Goal: Task Accomplishment & Management: Complete application form

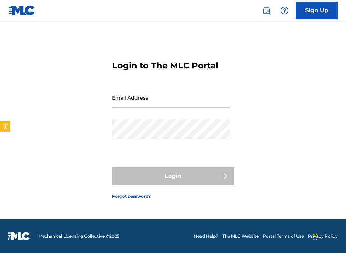
click at [144, 102] on input "Email Address" at bounding box center [171, 98] width 118 height 20
type input "[EMAIL_ADDRESS][DOMAIN_NAME]"
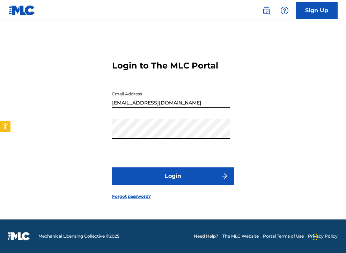
click at [167, 189] on form "Login to The MLC Portal Email Address realwavemusic@gmail.com Password Login Fo…" at bounding box center [173, 124] width 122 height 190
click at [161, 179] on button "Login" at bounding box center [173, 175] width 122 height 17
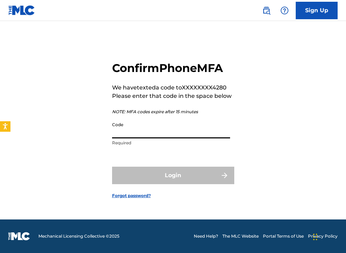
click at [137, 128] on input "Code" at bounding box center [171, 128] width 118 height 20
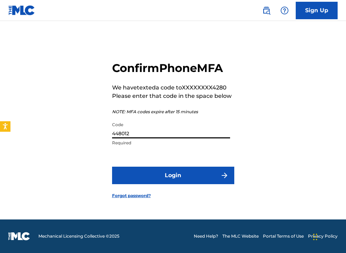
type input "448012"
click at [163, 182] on button "Login" at bounding box center [173, 175] width 122 height 17
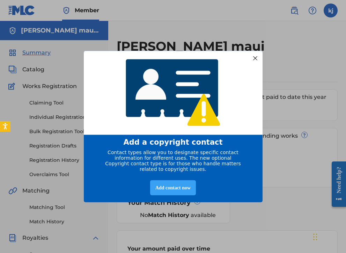
click at [163, 190] on div "Add contact now" at bounding box center [173, 187] width 46 height 15
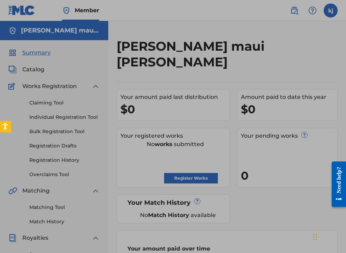
click at [1, 131] on button "Open accessiBe: accessibility options, statement and help" at bounding box center [6, 127] width 12 height 12
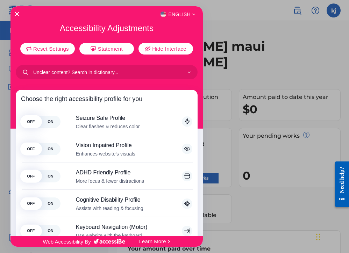
click at [17, 17] on div "English" at bounding box center [106, 14] width 192 height 9
click at [16, 13] on icon "Close Accessibility Interface" at bounding box center [16, 14] width 5 height 5
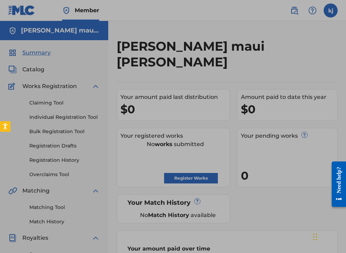
click at [30, 71] on div at bounding box center [174, 191] width 349 height 382
click at [31, 71] on div at bounding box center [174, 191] width 349 height 382
click at [22, 71] on div at bounding box center [174, 191] width 349 height 382
click at [24, 52] on div at bounding box center [174, 191] width 349 height 382
click at [32, 73] on div at bounding box center [174, 191] width 349 height 382
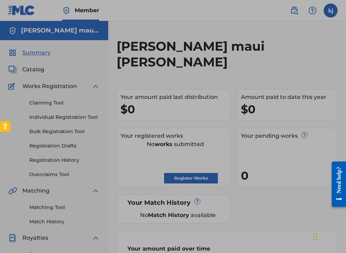
click at [31, 69] on div at bounding box center [174, 191] width 349 height 382
click at [33, 70] on div at bounding box center [174, 191] width 349 height 382
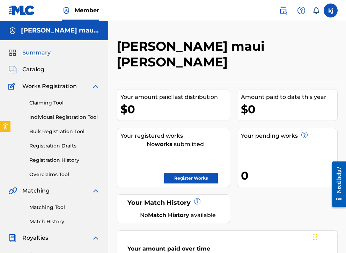
click at [29, 68] on span "Catalog" at bounding box center [33, 69] width 22 height 8
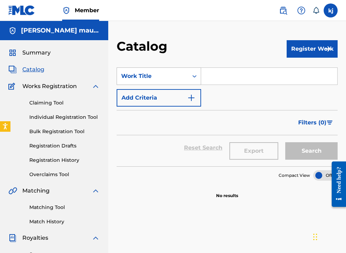
click at [141, 78] on div "Work Title" at bounding box center [152, 76] width 63 height 8
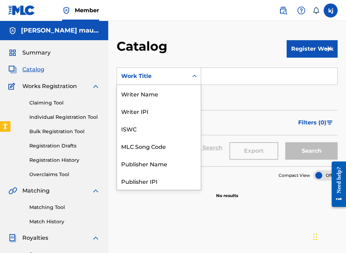
scroll to position [105, 0]
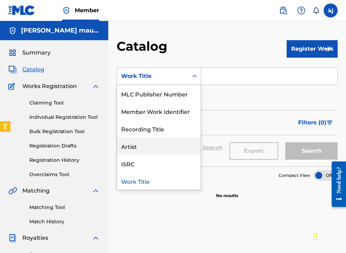
click at [144, 148] on div "Artist" at bounding box center [159, 145] width 84 height 17
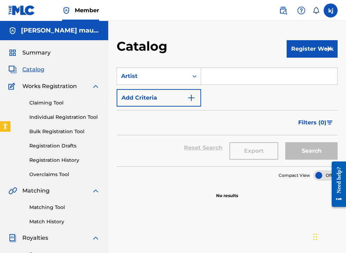
click at [205, 76] on input "Search Form" at bounding box center [269, 76] width 136 height 17
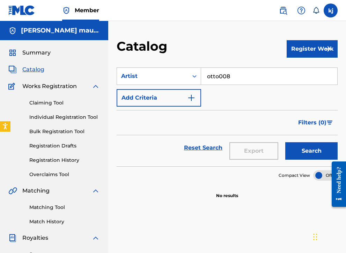
type input "otto008"
click at [312, 151] on button "Search" at bounding box center [312, 150] width 52 height 17
click at [138, 92] on button "Add Criteria" at bounding box center [159, 97] width 85 height 17
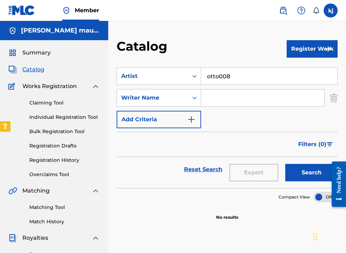
click at [220, 98] on input "Search Form" at bounding box center [262, 97] width 123 height 17
click at [312, 173] on button "Search" at bounding box center [312, 172] width 52 height 17
type input "[PERSON_NAME]"
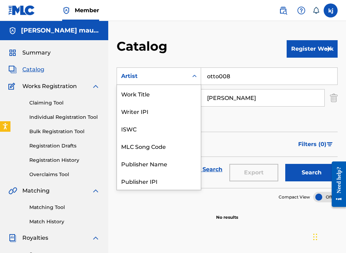
drag, startPoint x: 221, startPoint y: 97, endPoint x: 184, endPoint y: 79, distance: 40.8
click at [184, 79] on div "Artist" at bounding box center [152, 76] width 71 height 13
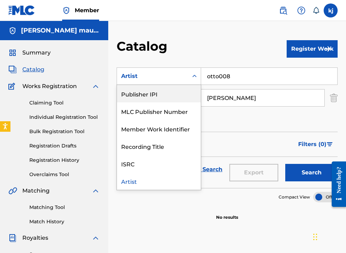
click at [201, 90] on div "SearchWithCriteriac09a258d-e81b-4a51-b269-fb7b0bb6d000 Publisher IPI, 6 of 11. …" at bounding box center [227, 97] width 221 height 61
click at [214, 92] on input "[PERSON_NAME]" at bounding box center [262, 97] width 123 height 17
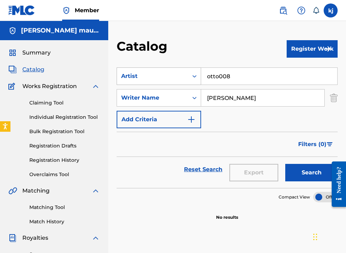
drag, startPoint x: 239, startPoint y: 79, endPoint x: 183, endPoint y: 73, distance: 56.2
click at [183, 74] on div "SearchWithCriteriac09a258d-e81b-4a51-b269-fb7b0bb6d000 Artist otto008" at bounding box center [227, 75] width 221 height 17
click at [312, 173] on button "Search" at bounding box center [312, 172] width 52 height 17
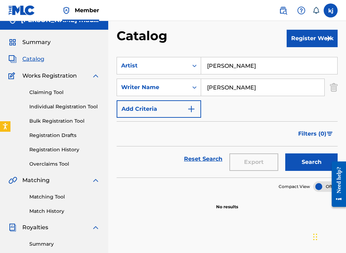
scroll to position [14, 0]
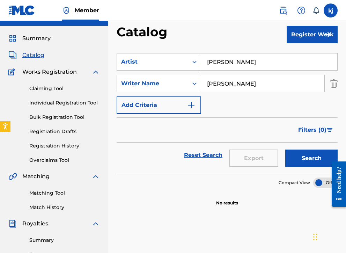
type input "[PERSON_NAME]"
click at [44, 86] on link "Claiming Tool" at bounding box center [64, 88] width 71 height 7
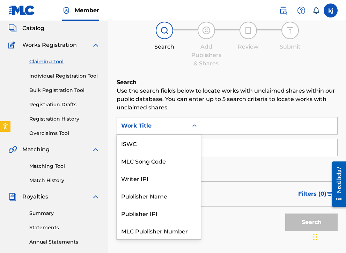
scroll to position [17, 0]
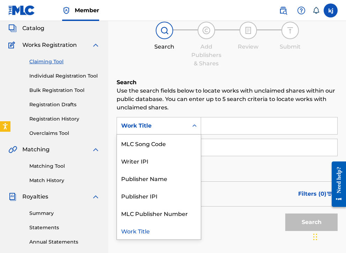
click at [149, 122] on div "Work Title" at bounding box center [152, 126] width 63 height 8
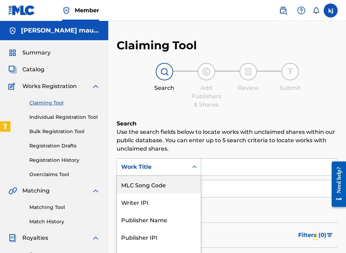
scroll to position [0, 0]
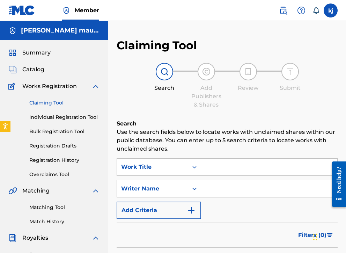
click at [13, 12] on img at bounding box center [21, 10] width 27 height 10
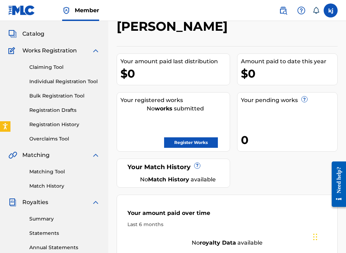
scroll to position [38, 0]
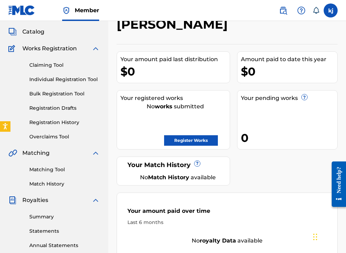
click at [42, 77] on link "Individual Registration Tool" at bounding box center [64, 79] width 71 height 7
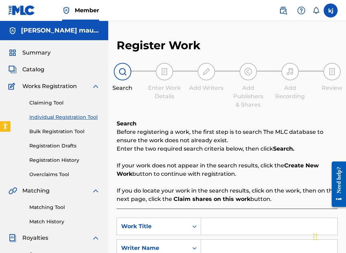
scroll to position [134, 0]
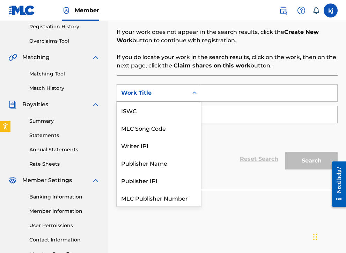
click at [149, 89] on div "Work Title" at bounding box center [152, 93] width 63 height 8
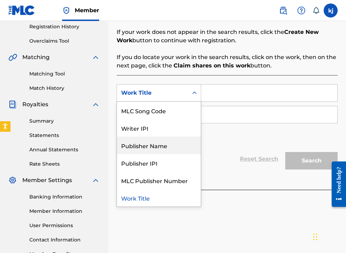
click at [136, 142] on div "Publisher Name" at bounding box center [159, 145] width 84 height 17
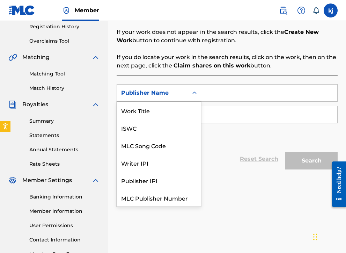
click at [156, 90] on div "Publisher Name" at bounding box center [152, 93] width 63 height 8
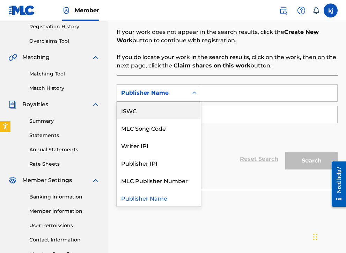
click at [136, 114] on div "ISWC" at bounding box center [159, 110] width 84 height 17
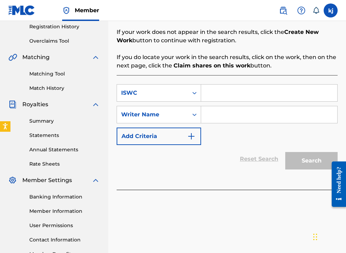
click at [214, 111] on input "Search Form" at bounding box center [269, 114] width 136 height 17
type input "[PERSON_NAME]"
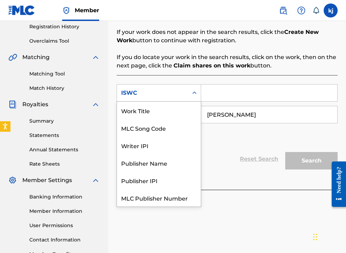
click at [191, 94] on div "Search Form" at bounding box center [194, 93] width 13 height 13
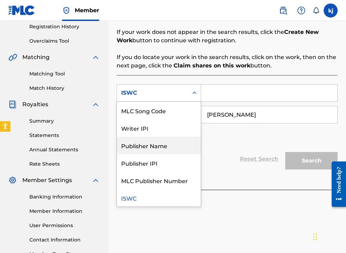
click at [149, 148] on div "Publisher Name" at bounding box center [159, 145] width 84 height 17
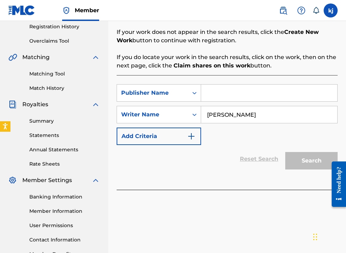
click at [229, 90] on input "Search Form" at bounding box center [269, 93] width 136 height 17
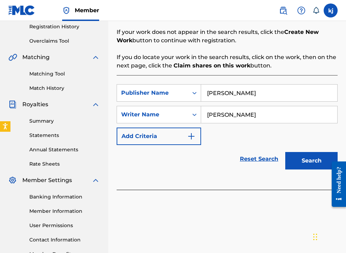
type input "[PERSON_NAME]"
click at [310, 160] on button "Search" at bounding box center [312, 160] width 52 height 17
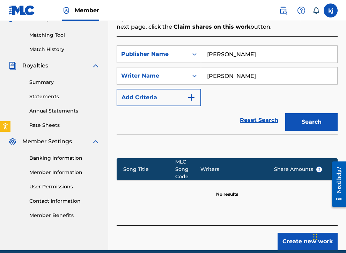
scroll to position [164, 0]
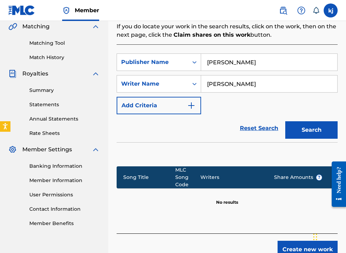
click at [168, 110] on button "Add Criteria" at bounding box center [159, 105] width 85 height 17
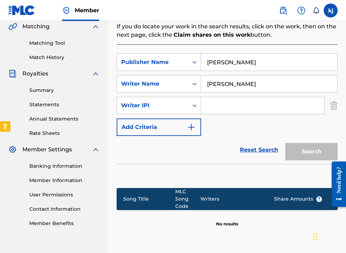
click at [335, 104] on img "Search Form" at bounding box center [334, 105] width 8 height 17
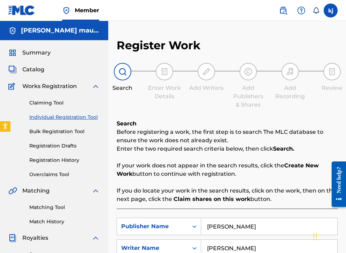
scroll to position [0, 0]
click at [50, 102] on link "Claiming Tool" at bounding box center [64, 102] width 71 height 7
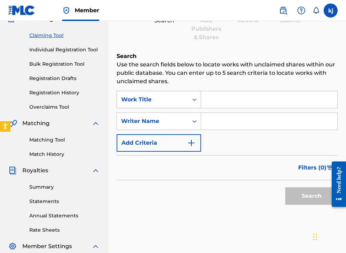
scroll to position [72, 0]
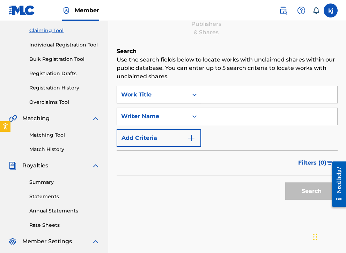
click at [143, 98] on div "Work Title" at bounding box center [152, 95] width 63 height 8
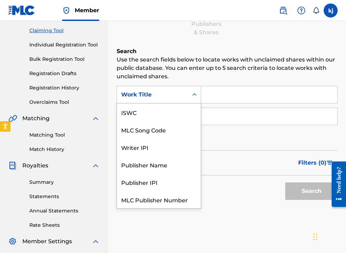
scroll to position [17, 0]
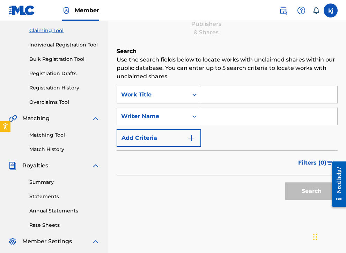
click at [56, 100] on link "Overclaims Tool" at bounding box center [64, 102] width 71 height 7
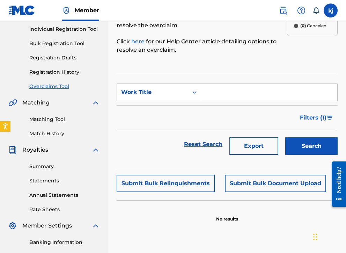
scroll to position [114, 0]
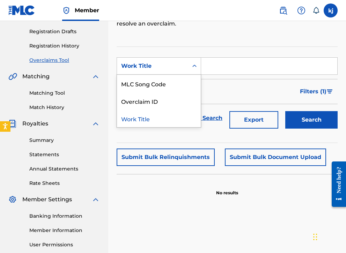
click at [145, 69] on div "Work Title" at bounding box center [152, 66] width 63 height 8
click at [139, 119] on div "Work Title" at bounding box center [159, 118] width 84 height 17
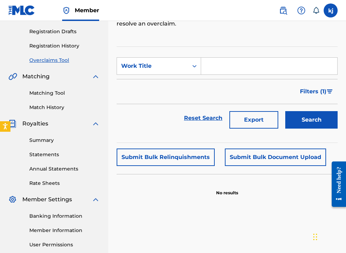
click at [236, 70] on input "Search Form" at bounding box center [269, 66] width 136 height 17
type input "clap for him [PERSON_NAME]"
click at [312, 120] on button "Search" at bounding box center [312, 119] width 52 height 17
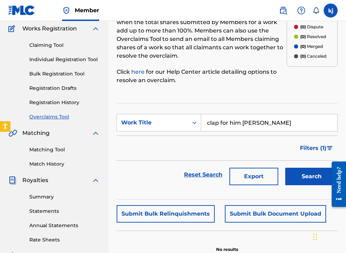
scroll to position [46, 0]
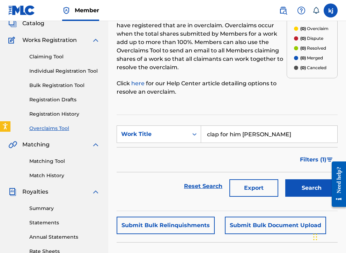
click at [41, 164] on link "Matching Tool" at bounding box center [64, 161] width 71 height 7
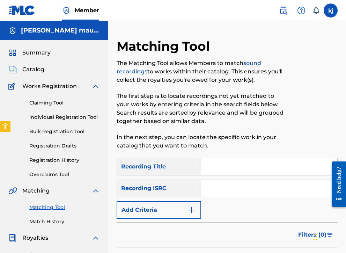
click at [155, 170] on div "Recording Title" at bounding box center [159, 166] width 85 height 17
click at [210, 167] on input "Search Form" at bounding box center [269, 166] width 136 height 17
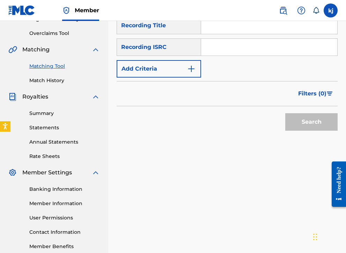
scroll to position [145, 0]
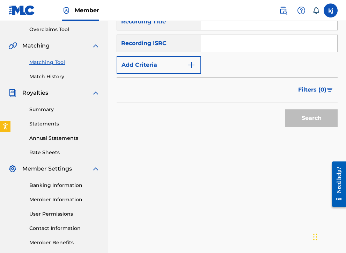
click at [321, 93] on span "Filters ( 0 )" at bounding box center [313, 90] width 28 height 8
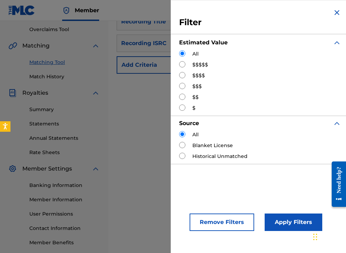
click at [335, 8] on div "Filter Estimated Value All $$$$$ $$$$ $$$ $$ $ Source All Blanket License Histo…" at bounding box center [260, 86] width 179 height 172
click at [329, 10] on div "Filter Estimated Value All $$$$$ $$$$ $$$ $$ $ Source All Blanket License Histo…" at bounding box center [260, 86] width 179 height 172
click at [333, 10] on img "Search Form" at bounding box center [337, 12] width 8 height 8
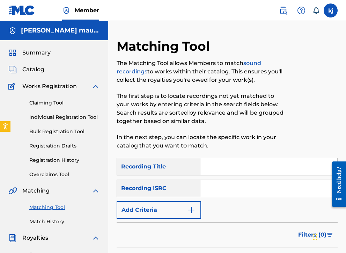
scroll to position [0, 0]
click at [29, 68] on span "Catalog" at bounding box center [33, 69] width 22 height 8
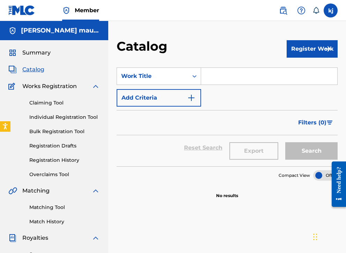
click at [302, 51] on button "Register Work" at bounding box center [312, 48] width 51 height 17
click at [301, 74] on link "Individual" at bounding box center [312, 71] width 51 height 17
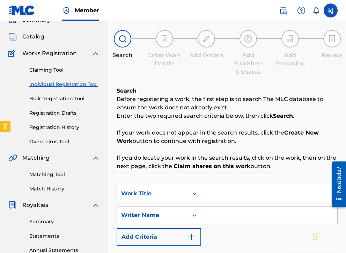
scroll to position [86, 0]
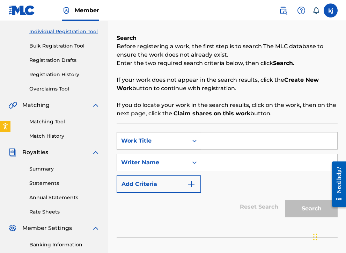
click at [136, 141] on div "Work Title" at bounding box center [152, 141] width 63 height 8
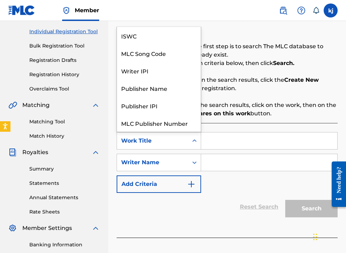
scroll to position [17, 0]
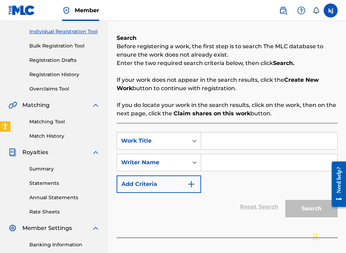
click at [240, 122] on div "Search Before registering a work, the first step is to search The MLC database …" at bounding box center [227, 136] width 221 height 204
click at [209, 144] on input "Search Form" at bounding box center [269, 140] width 136 height 17
type input "what else"
click at [211, 160] on input "Search Form" at bounding box center [269, 162] width 136 height 17
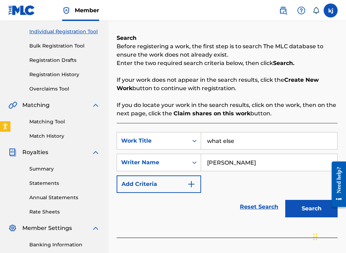
click at [312, 209] on button "Search" at bounding box center [312, 208] width 52 height 17
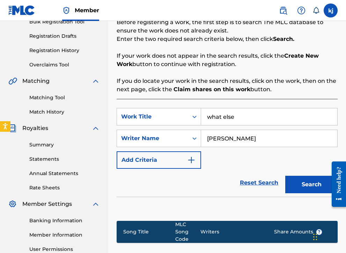
scroll to position [170, 0]
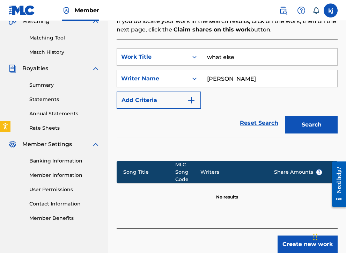
click at [230, 80] on input "[PERSON_NAME]" at bounding box center [269, 78] width 136 height 17
type input "[PERSON_NAME] maui [PERSON_NAME]"
click at [312, 125] on button "Search" at bounding box center [312, 124] width 52 height 17
click at [168, 94] on button "Add Criteria" at bounding box center [159, 100] width 85 height 17
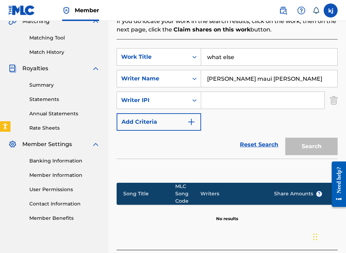
click at [339, 99] on div "Register Work Search Enter Work Details Add Writers Add Publishers & Shares Add…" at bounding box center [227, 72] width 238 height 406
click at [338, 101] on img "Search Form" at bounding box center [334, 100] width 8 height 17
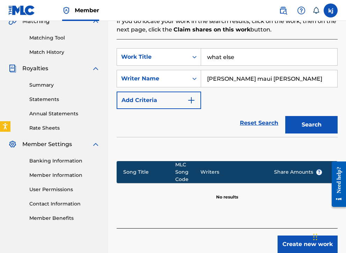
click at [330, 102] on div "SearchWithCriteriac23d7377-7f55-4452-a37e-f0987a8e560d Work Title what else Sea…" at bounding box center [227, 78] width 221 height 61
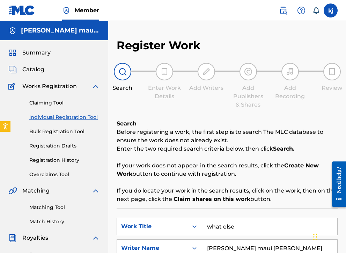
scroll to position [0, 0]
click at [39, 50] on span "Summary" at bounding box center [36, 53] width 28 height 8
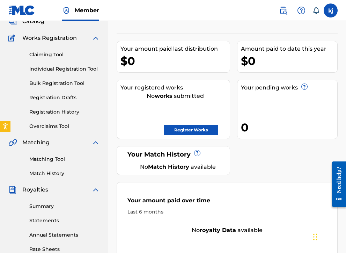
scroll to position [50, 0]
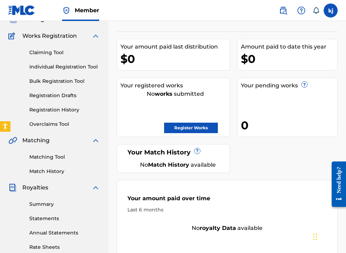
click at [172, 123] on link "Register Works" at bounding box center [191, 128] width 54 height 10
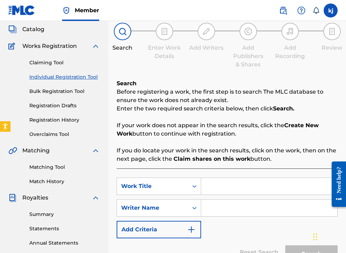
scroll to position [37, 0]
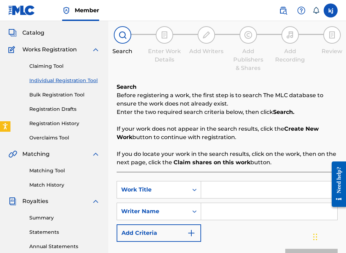
click at [313, 128] on strong "Create New Work" at bounding box center [218, 132] width 202 height 15
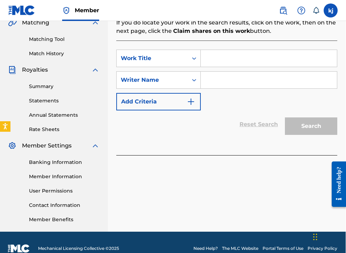
scroll to position [73, 0]
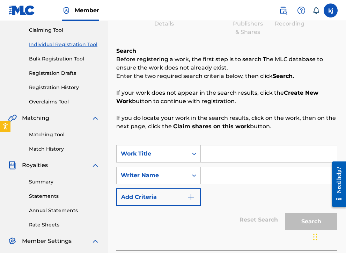
click at [303, 90] on strong "Create New Work" at bounding box center [217, 96] width 202 height 15
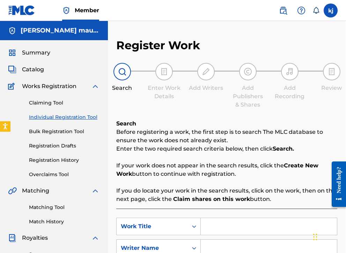
scroll to position [0, 0]
click at [288, 13] on link at bounding box center [283, 10] width 14 height 14
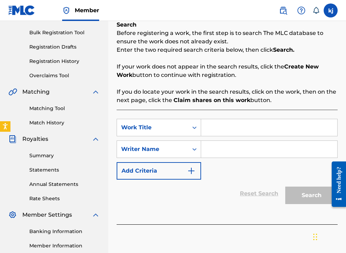
scroll to position [99, 0]
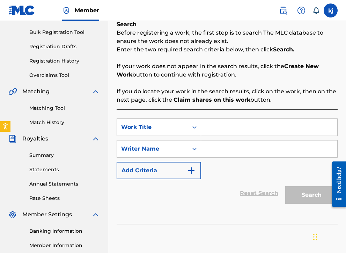
click at [342, 172] on div "Need help?" at bounding box center [339, 179] width 9 height 27
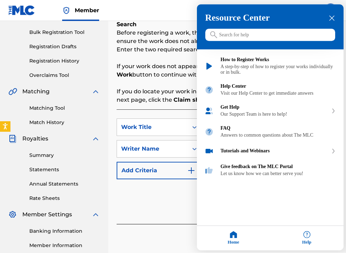
click at [252, 35] on input "Search for help" at bounding box center [271, 35] width 130 height 12
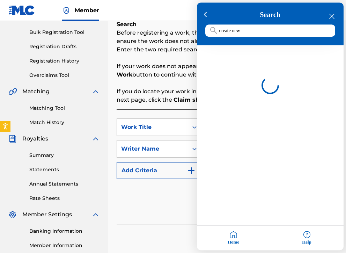
type input "create new"
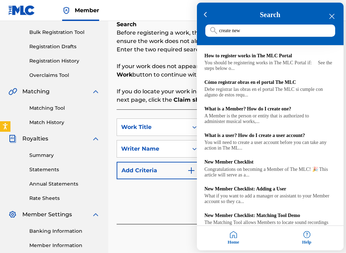
click at [173, 34] on div at bounding box center [173, 126] width 346 height 253
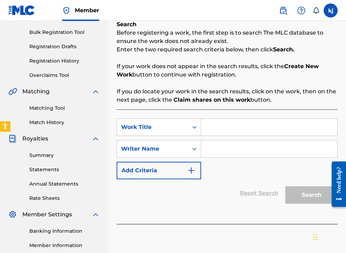
scroll to position [115, 0]
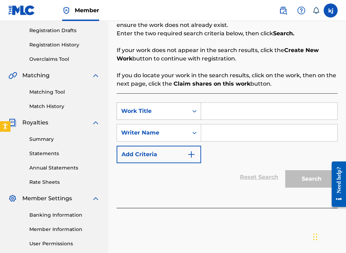
click at [189, 111] on div "Search Form" at bounding box center [194, 111] width 13 height 13
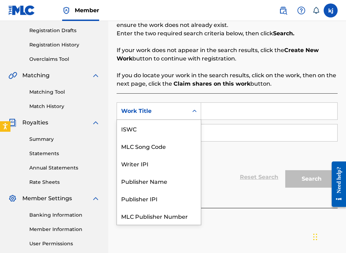
scroll to position [17, 0]
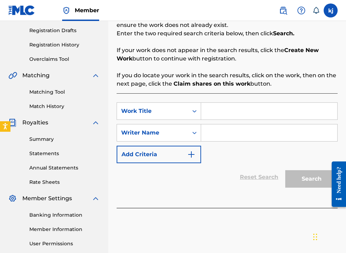
click at [237, 102] on div "SearchWithCriteriac23d7377-7f55-4452-a37e-f0987a8e560d Work Title SearchWithCri…" at bounding box center [227, 150] width 221 height 115
click at [233, 110] on input "Search Form" at bounding box center [269, 111] width 136 height 17
type input "what else"
click at [217, 133] on input "Search Form" at bounding box center [269, 132] width 136 height 17
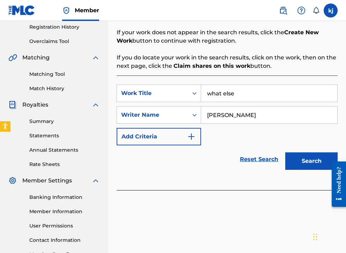
scroll to position [169, 0]
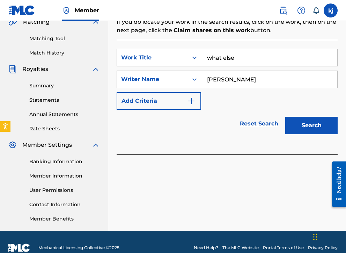
type input "[PERSON_NAME]"
click at [299, 128] on button "Search" at bounding box center [312, 125] width 52 height 17
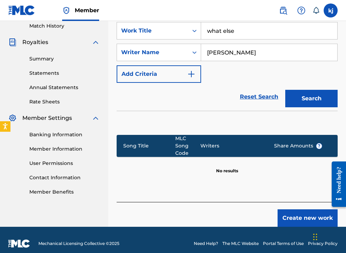
click at [297, 218] on button "Create new work" at bounding box center [308, 217] width 60 height 17
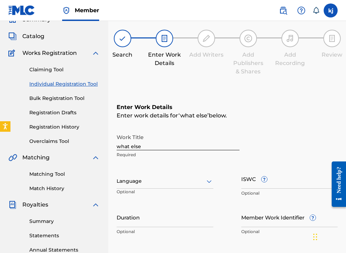
scroll to position [33, 0]
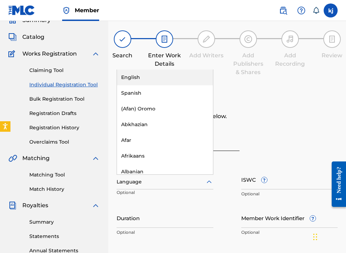
click at [136, 185] on div at bounding box center [165, 182] width 97 height 9
click at [139, 77] on div "English" at bounding box center [165, 78] width 96 height 16
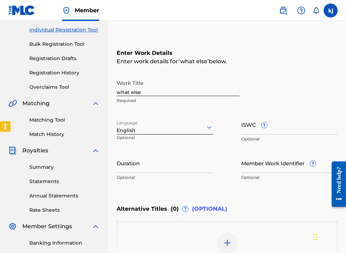
scroll to position [99, 0]
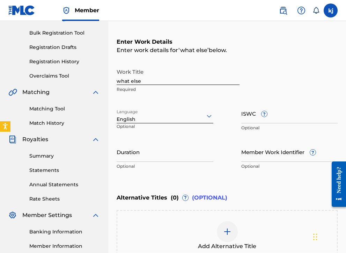
click at [151, 156] on input "Duration" at bounding box center [165, 152] width 97 height 20
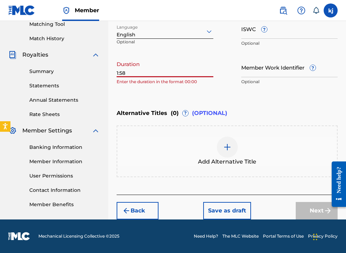
scroll to position [183, 0]
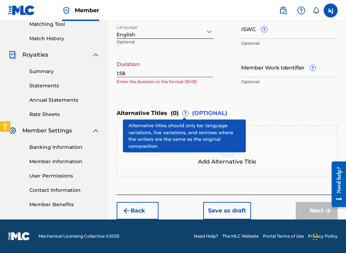
click at [186, 113] on span "?" at bounding box center [186, 113] width 6 height 6
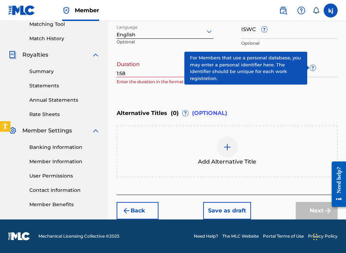
click at [315, 68] on span "?" at bounding box center [313, 68] width 6 height 6
click at [315, 68] on input "Member Work Identifier ?" at bounding box center [290, 67] width 97 height 20
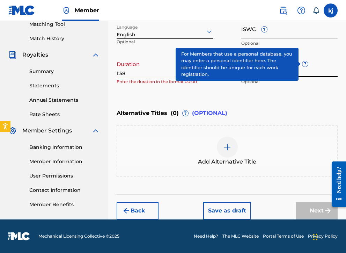
click at [307, 66] on div "Member Work Identifier ? Optional" at bounding box center [290, 72] width 97 height 31
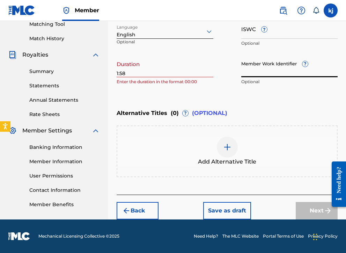
click at [307, 66] on div "Member Work Identifier ? Optional" at bounding box center [290, 72] width 97 height 31
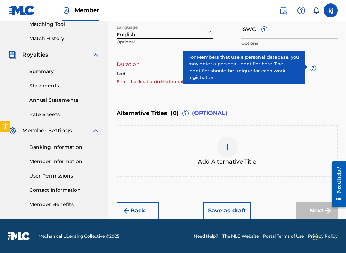
click at [307, 66] on div "Member Work Identifier ? Optional" at bounding box center [290, 72] width 97 height 31
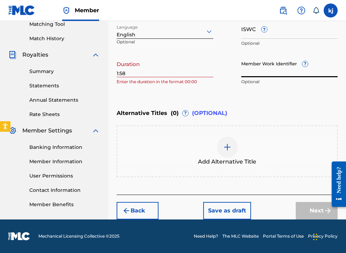
click at [307, 66] on div "Member Work Identifier ? Optional" at bounding box center [290, 72] width 97 height 31
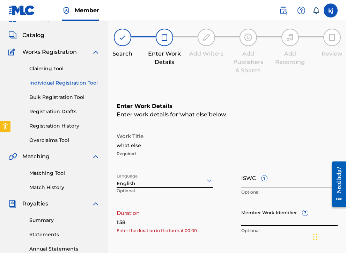
scroll to position [116, 0]
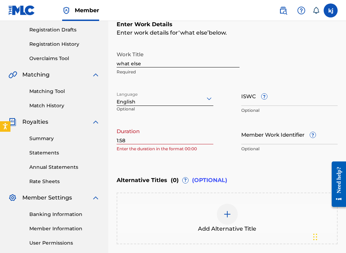
click at [116, 140] on div "Register Work Search Enter Work Details Add Writers Add Publishers & Shares Add…" at bounding box center [227, 104] width 238 height 364
click at [124, 139] on input "1:58" at bounding box center [165, 134] width 97 height 20
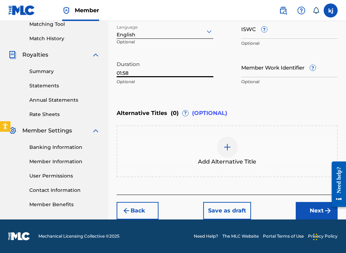
type input "01:58"
click at [304, 209] on button "Next" at bounding box center [317, 210] width 42 height 17
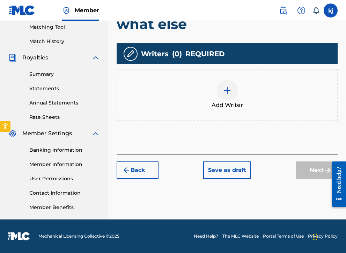
scroll to position [180, 0]
click at [202, 91] on div "Add Writer" at bounding box center [227, 94] width 220 height 29
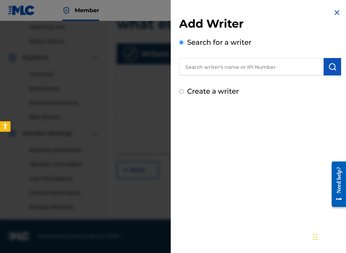
click at [202, 67] on input "text" at bounding box center [251, 66] width 145 height 17
click at [208, 67] on input "[PERSON_NAME]" at bounding box center [251, 66] width 145 height 17
drag, startPoint x: 208, startPoint y: 71, endPoint x: 205, endPoint y: 68, distance: 3.7
click at [205, 68] on input "[PERSON_NAME]" at bounding box center [251, 66] width 145 height 17
click at [203, 63] on input "[PERSON_NAME]" at bounding box center [251, 66] width 145 height 17
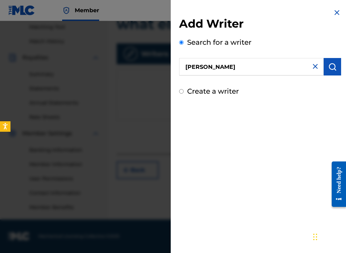
click at [208, 66] on input "[PERSON_NAME]" at bounding box center [251, 66] width 145 height 17
type input "[PERSON_NAME]"
drag, startPoint x: 209, startPoint y: 80, endPoint x: 181, endPoint y: 93, distance: 31.7
click at [181, 93] on input "Create a writer" at bounding box center [181, 91] width 5 height 5
radio input "false"
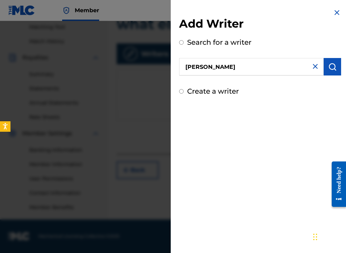
radio input "true"
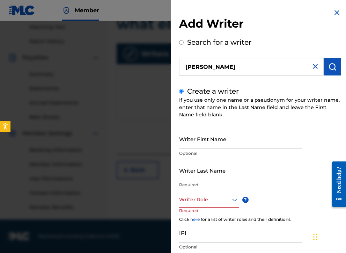
click at [312, 66] on img at bounding box center [315, 66] width 8 height 8
click at [185, 143] on input "Writer First Name" at bounding box center [240, 139] width 123 height 20
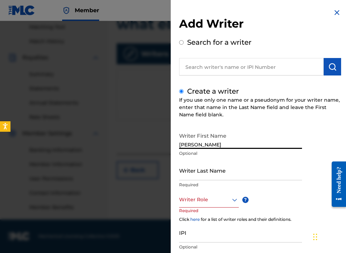
type input "[PERSON_NAME]"
drag, startPoint x: 204, startPoint y: 157, endPoint x: 201, endPoint y: 180, distance: 23.2
click at [201, 180] on div "Writer Last Name Required" at bounding box center [240, 175] width 123 height 31
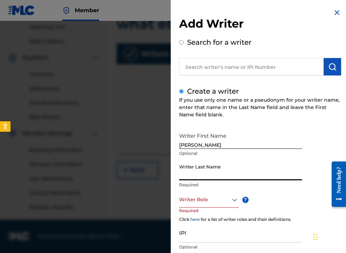
click at [202, 173] on input "Writer Last Name" at bounding box center [240, 170] width 123 height 20
type input "s"
type input "[PERSON_NAME]"
click at [192, 203] on div at bounding box center [209, 199] width 60 height 9
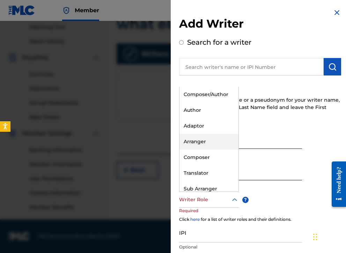
scroll to position [0, 0]
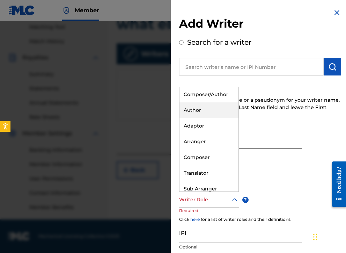
click at [189, 107] on div "Author" at bounding box center [209, 110] width 59 height 16
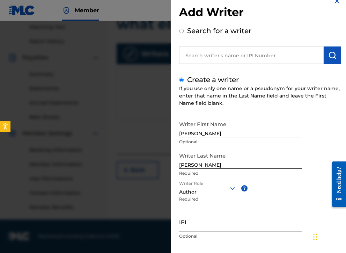
scroll to position [15, 0]
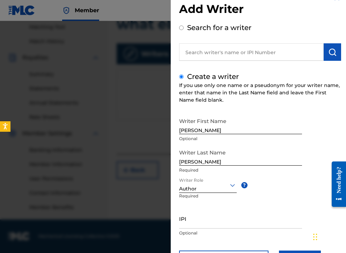
click at [186, 193] on p "Required" at bounding box center [193, 201] width 29 height 16
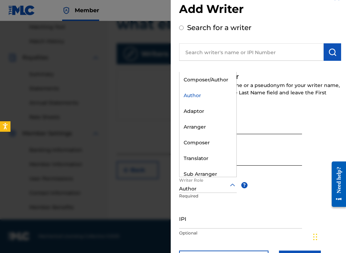
click at [187, 189] on div "Author" at bounding box center [208, 188] width 58 height 7
click at [192, 94] on div "Author" at bounding box center [208, 96] width 57 height 16
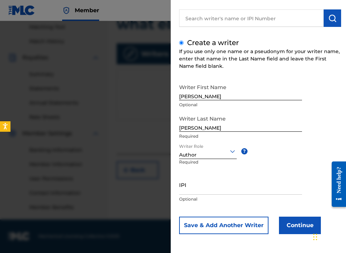
scroll to position [49, 0]
click at [244, 220] on button "Save & Add Another Writer" at bounding box center [223, 225] width 89 height 17
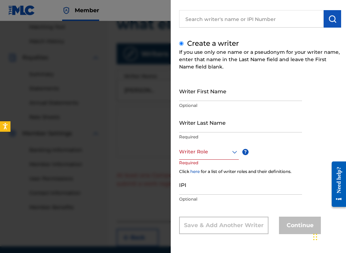
scroll to position [48, 0]
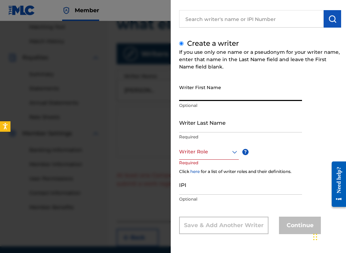
click at [194, 93] on input "Writer First Name" at bounding box center [240, 91] width 123 height 20
type input "[PERSON_NAME]"
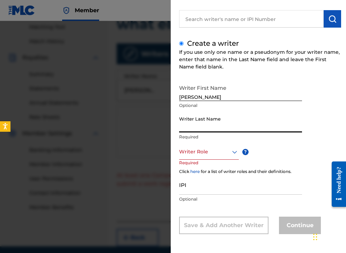
drag, startPoint x: 197, startPoint y: 108, endPoint x: 200, endPoint y: 124, distance: 15.7
click at [200, 124] on input "Writer Last Name" at bounding box center [240, 123] width 123 height 20
click at [212, 122] on input "[PERSON_NAME]" at bounding box center [240, 123] width 123 height 20
click at [211, 125] on input "[PERSON_NAME]" at bounding box center [240, 123] width 123 height 20
type input "[PERSON_NAME]"
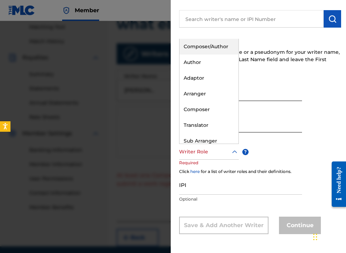
click at [215, 157] on div "Writer Role" at bounding box center [209, 152] width 60 height 16
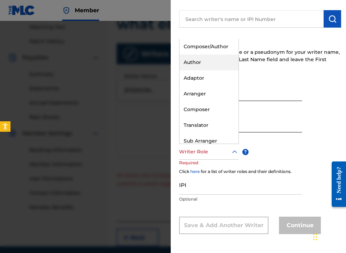
click at [203, 59] on div "Author" at bounding box center [209, 63] width 59 height 16
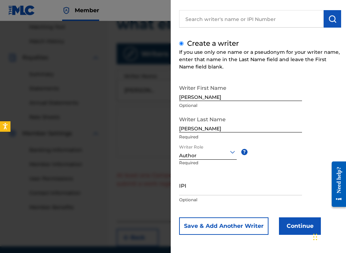
click at [291, 229] on button "Continue" at bounding box center [300, 225] width 42 height 17
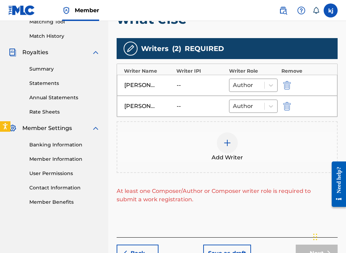
scroll to position [193, 0]
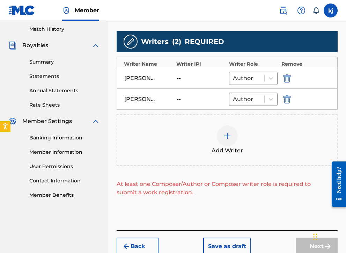
click at [200, 78] on div "--" at bounding box center [192, 78] width 31 height 8
click at [234, 78] on input "text" at bounding box center [233, 78] width 1 height 8
click at [207, 99] on div "--" at bounding box center [192, 99] width 31 height 8
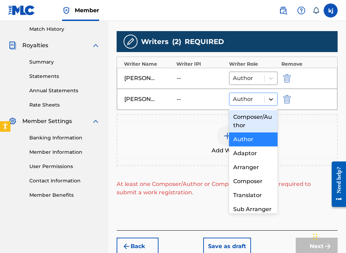
click at [270, 99] on icon at bounding box center [271, 99] width 4 height 2
click at [258, 122] on div "Composer/Author" at bounding box center [253, 121] width 49 height 22
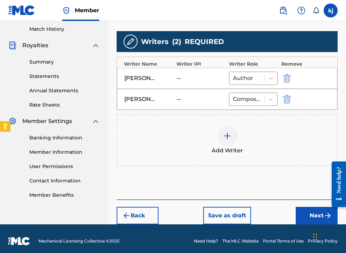
drag, startPoint x: 165, startPoint y: 103, endPoint x: 180, endPoint y: 93, distance: 17.9
click at [165, 103] on div "[PERSON_NAME] -- Composer/Author" at bounding box center [227, 99] width 221 height 21
click at [187, 92] on div "[PERSON_NAME] -- Composer/Author" at bounding box center [227, 99] width 221 height 21
click at [272, 100] on icon at bounding box center [271, 99] width 7 height 7
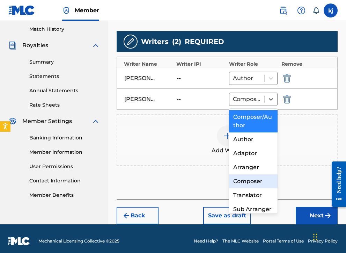
scroll to position [18, 0]
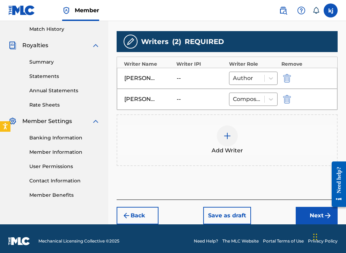
click at [297, 116] on div "Add Writer" at bounding box center [227, 140] width 221 height 52
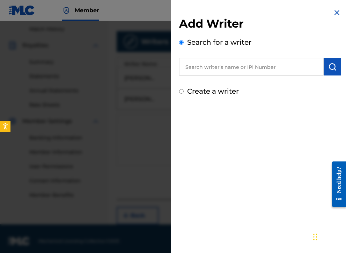
click at [333, 9] on img at bounding box center [337, 12] width 8 height 8
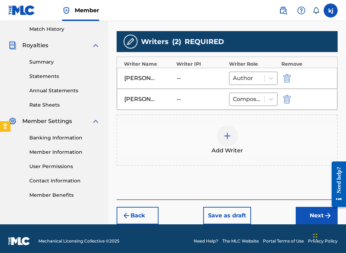
click at [289, 99] on img "submit" at bounding box center [287, 99] width 8 height 8
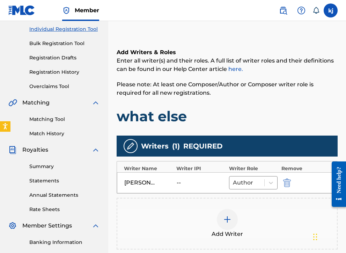
scroll to position [129, 0]
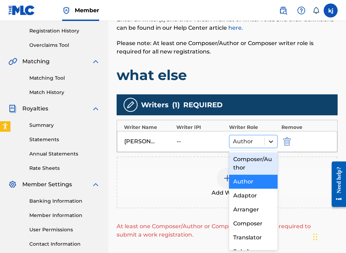
click at [268, 137] on div at bounding box center [271, 141] width 13 height 13
click at [261, 161] on div "Composer/Author" at bounding box center [253, 163] width 49 height 22
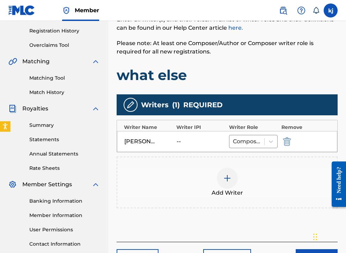
click at [284, 141] on img "submit" at bounding box center [287, 141] width 8 height 8
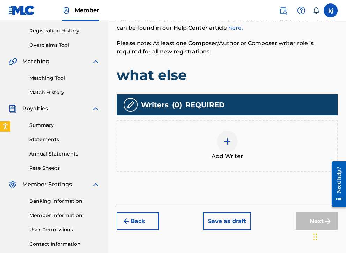
click at [227, 142] on img at bounding box center [227, 141] width 8 height 8
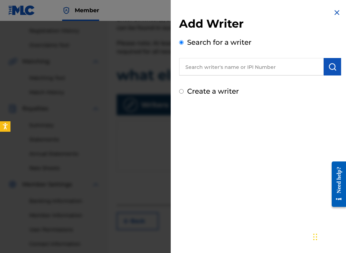
click at [181, 92] on input "Create a writer" at bounding box center [181, 91] width 5 height 5
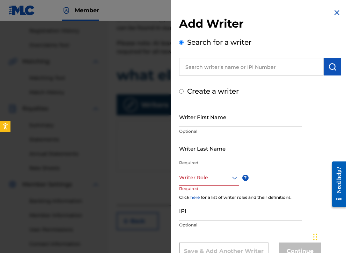
radio input "false"
radio input "true"
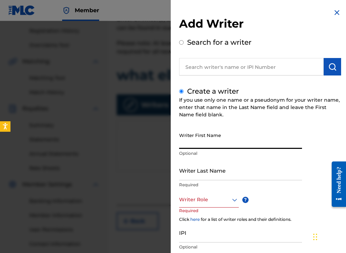
click at [203, 138] on input "Writer First Name" at bounding box center [240, 139] width 123 height 20
type input "[PERSON_NAME]"
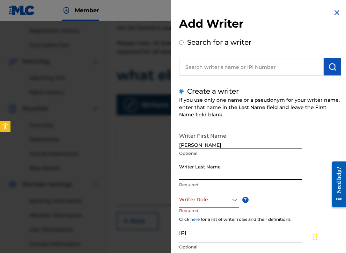
drag, startPoint x: 203, startPoint y: 139, endPoint x: 204, endPoint y: 171, distance: 32.2
click at [204, 171] on input "Writer Last Name" at bounding box center [240, 170] width 123 height 20
type input "[PERSON_NAME]"
drag, startPoint x: 202, startPoint y: 188, endPoint x: 211, endPoint y: 201, distance: 16.3
click at [211, 201] on div at bounding box center [209, 199] width 60 height 9
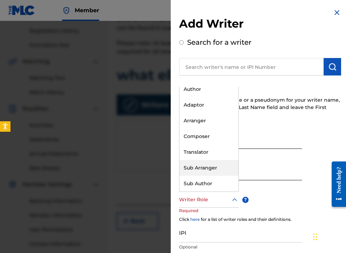
scroll to position [0, 0]
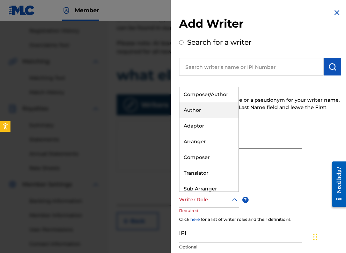
click at [173, 105] on div "Add Writer Search for a writer Create a writer If you use only one name or a ps…" at bounding box center [260, 150] width 179 height 301
